Goal: Book appointment/travel/reservation

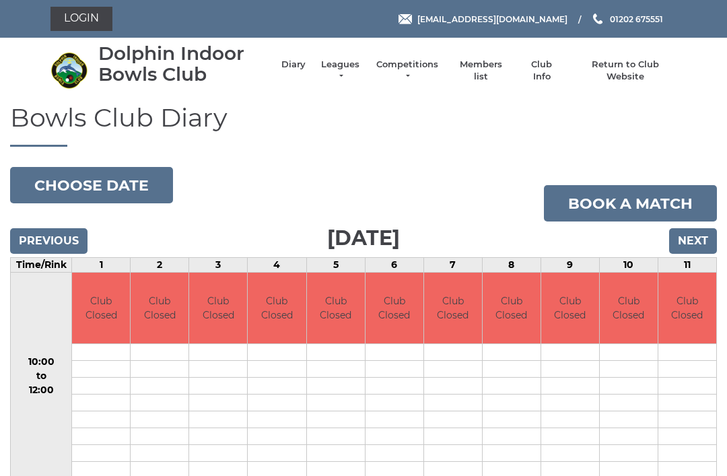
click at [692, 238] on input "Next" at bounding box center [694, 241] width 48 height 26
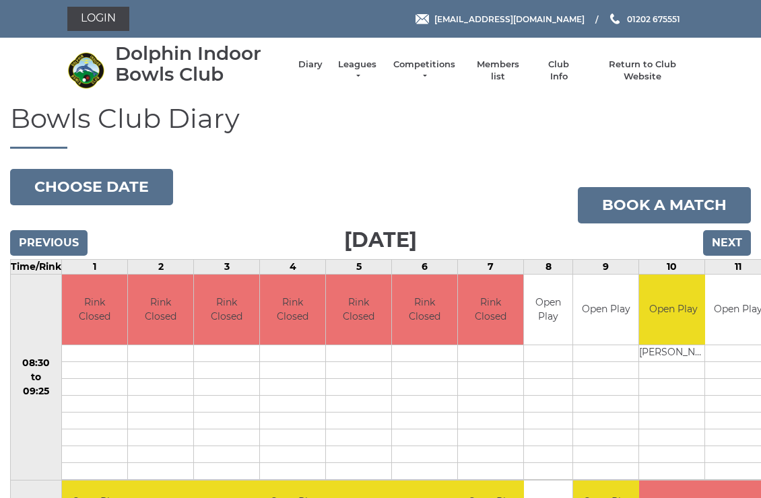
click at [729, 241] on input "Next" at bounding box center [727, 243] width 48 height 26
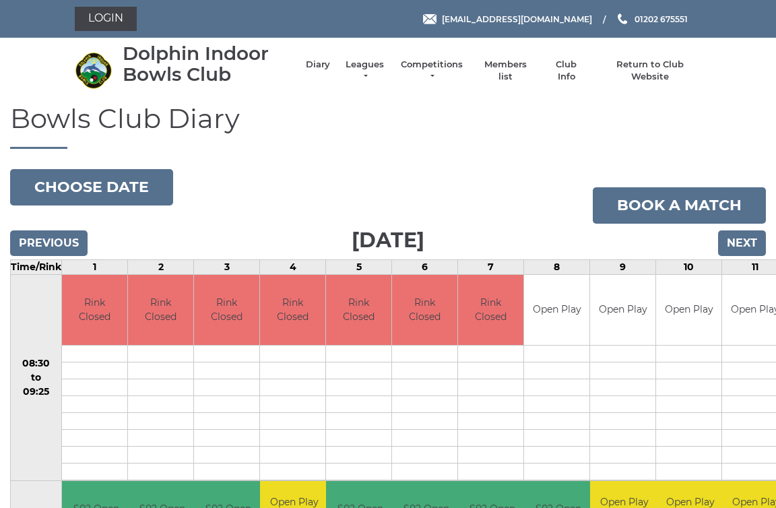
click at [66, 235] on input "Previous" at bounding box center [48, 243] width 77 height 26
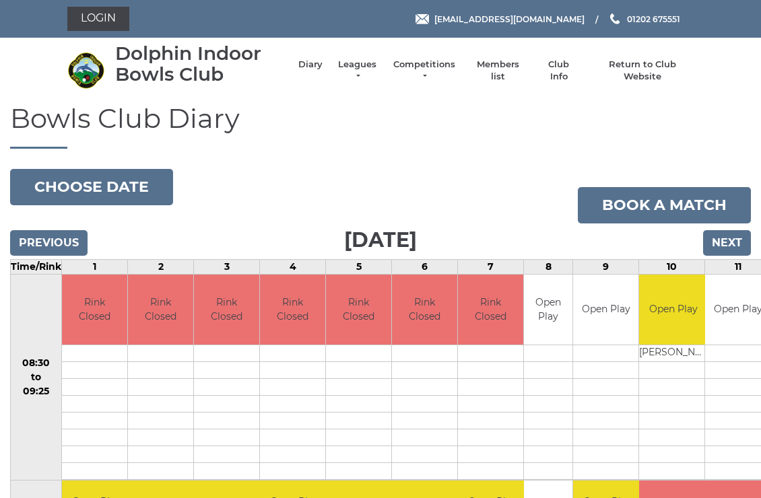
scroll to position [3, 0]
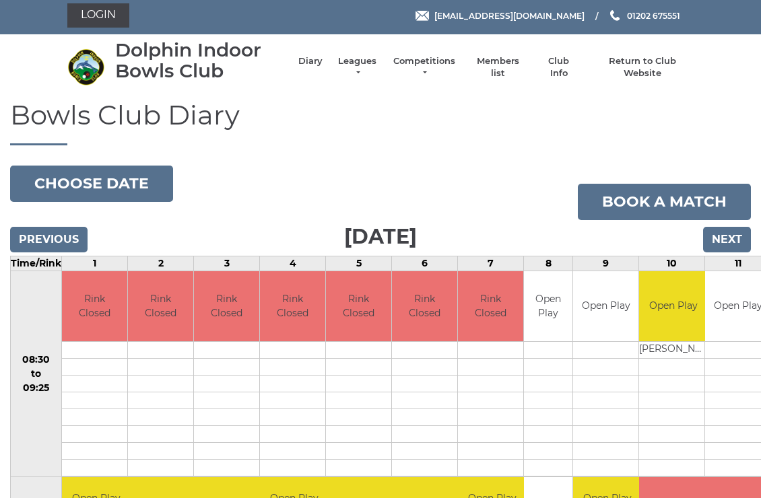
click at [67, 230] on input "Previous" at bounding box center [48, 240] width 77 height 26
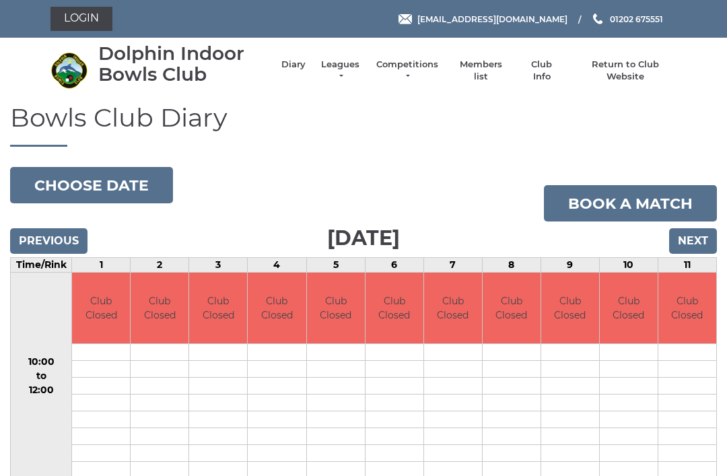
click at [59, 228] on input "Previous" at bounding box center [48, 241] width 77 height 26
click at [61, 236] on input "Previous" at bounding box center [48, 241] width 77 height 26
